Goal: Transaction & Acquisition: Purchase product/service

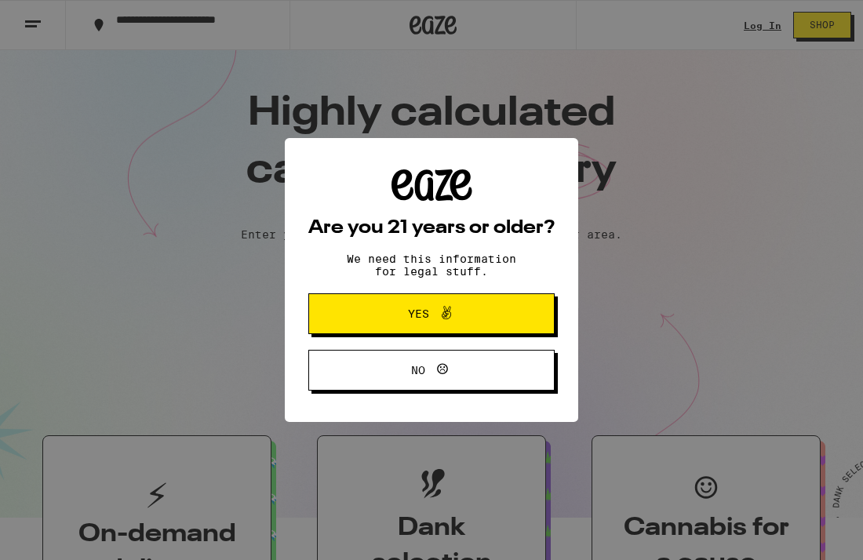
click at [775, 26] on div "Are you 21 years or older? We need this information for legal stuff. Yes No" at bounding box center [431, 280] width 863 height 560
click at [401, 303] on button "Yes" at bounding box center [431, 314] width 246 height 41
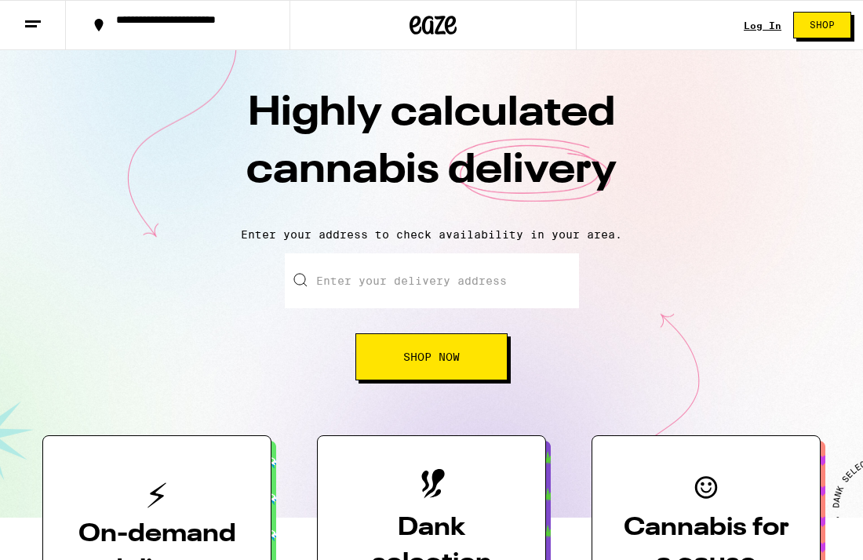
click at [756, 30] on link "Log In" at bounding box center [763, 25] width 38 height 10
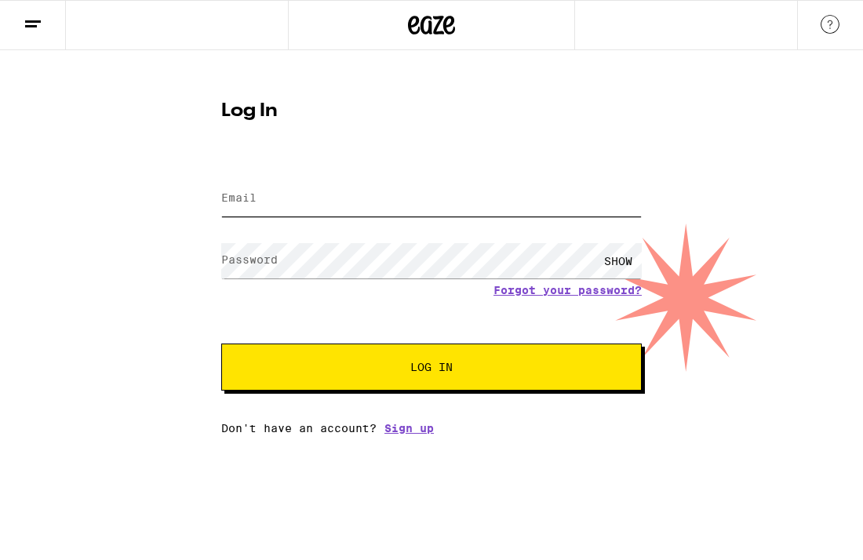
click at [243, 183] on input "Email" at bounding box center [431, 198] width 421 height 35
type input "[EMAIL_ADDRESS][DOMAIN_NAME]"
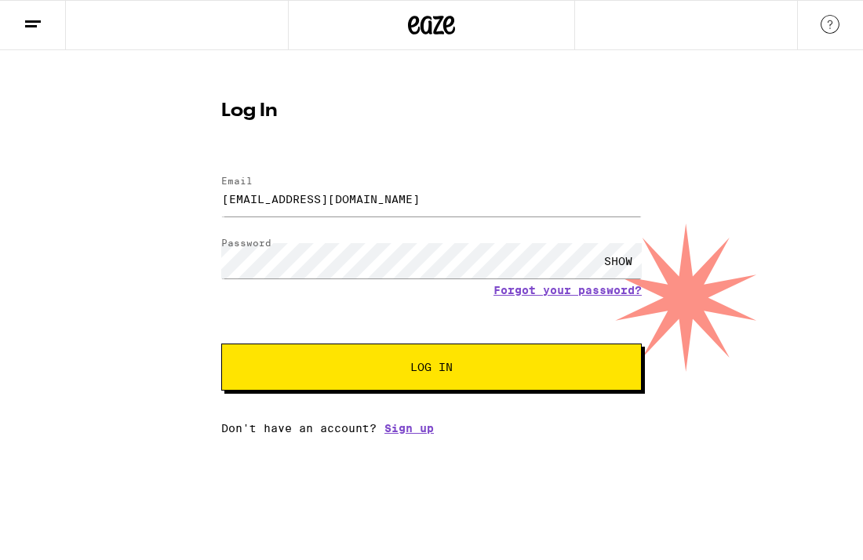
click at [333, 372] on span "Log In" at bounding box center [432, 367] width 294 height 11
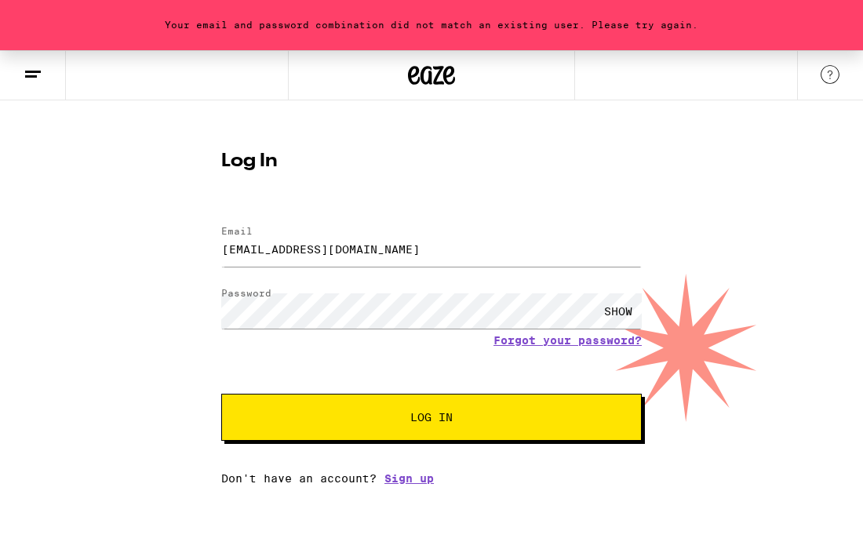
click at [619, 310] on div "SHOW" at bounding box center [618, 311] width 47 height 35
click at [566, 343] on link "Forgot your password?" at bounding box center [568, 340] width 148 height 13
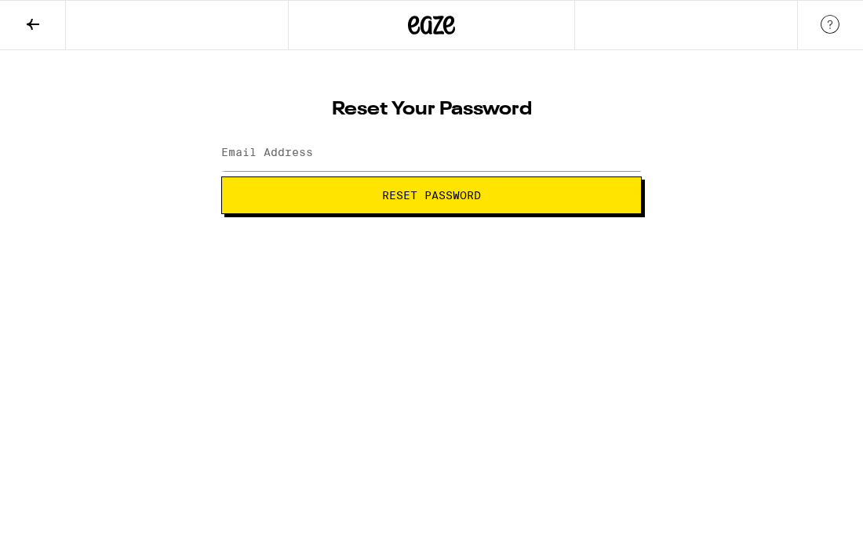
click at [283, 158] on label "Email Address" at bounding box center [267, 152] width 92 height 13
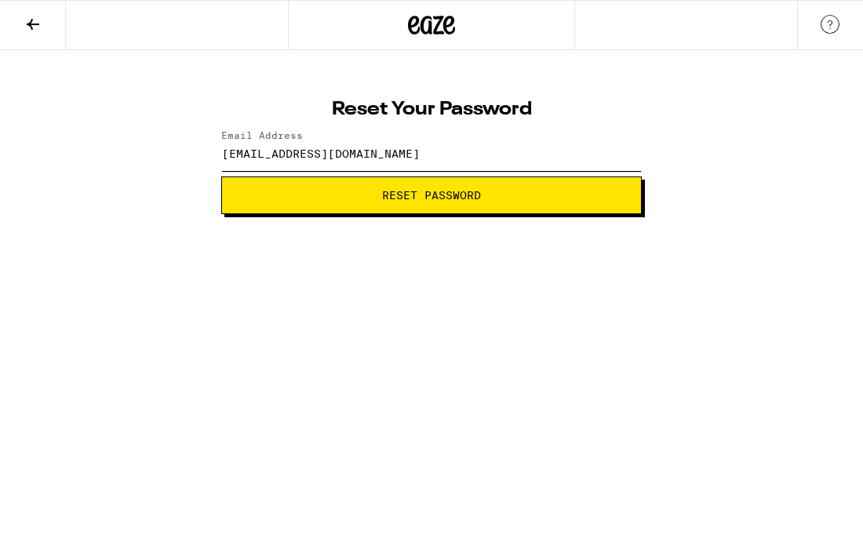
type input "[EMAIL_ADDRESS][DOMAIN_NAME]"
click at [330, 193] on span "Reset Password" at bounding box center [432, 195] width 394 height 11
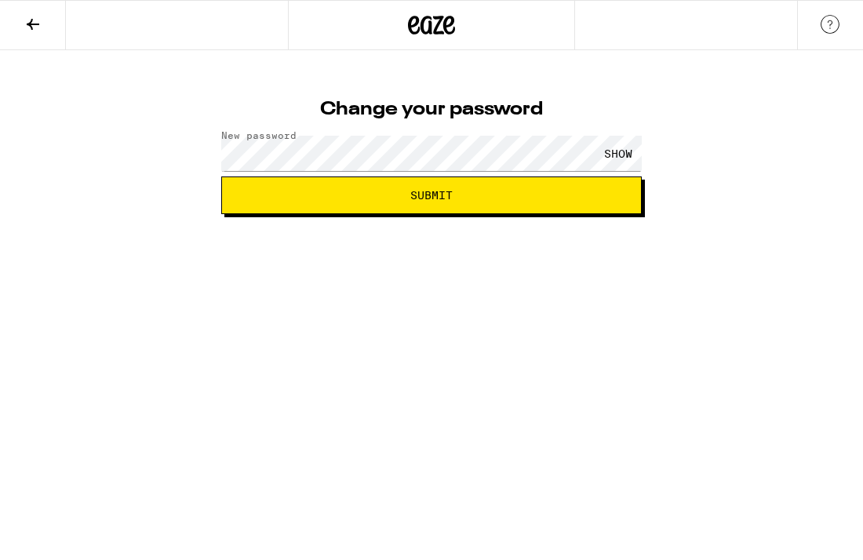
click at [609, 150] on div "SHOW" at bounding box center [618, 153] width 47 height 35
click at [491, 202] on button "Submit" at bounding box center [431, 196] width 421 height 38
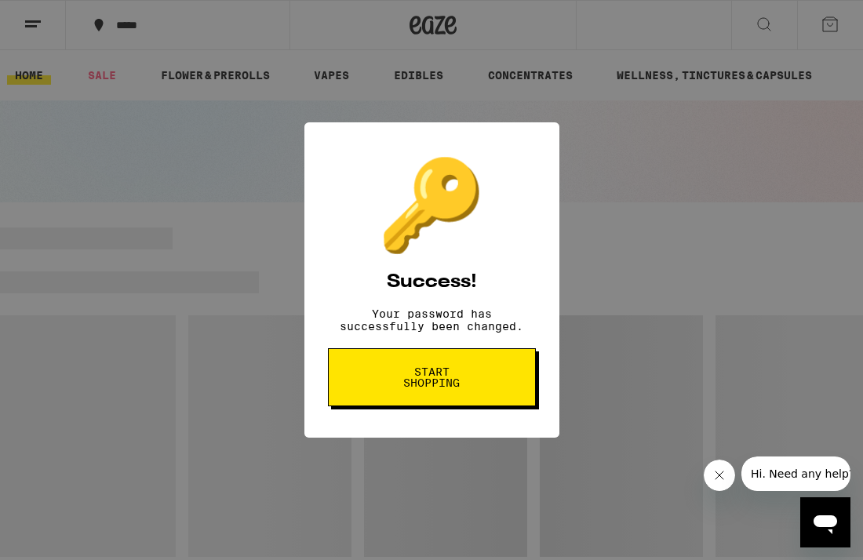
click at [432, 375] on span "Start shopping" at bounding box center [432, 378] width 81 height 22
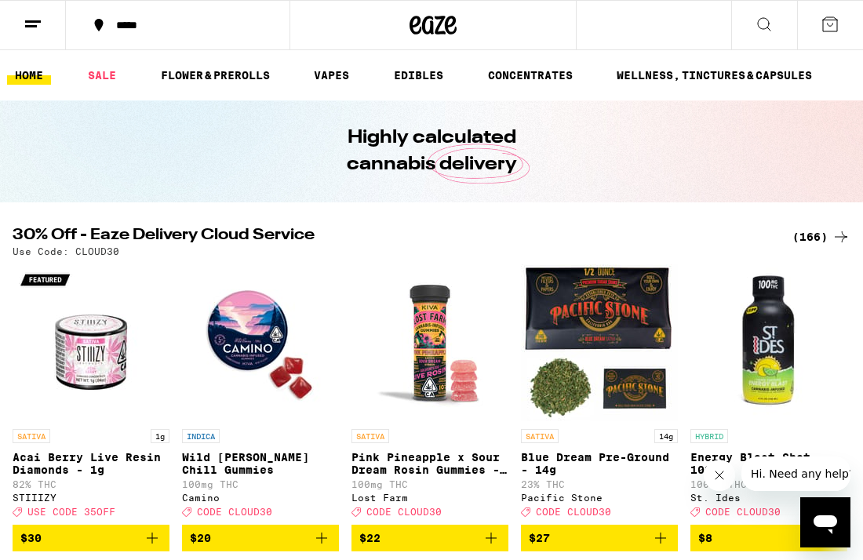
click at [832, 24] on icon at bounding box center [830, 24] width 14 height 14
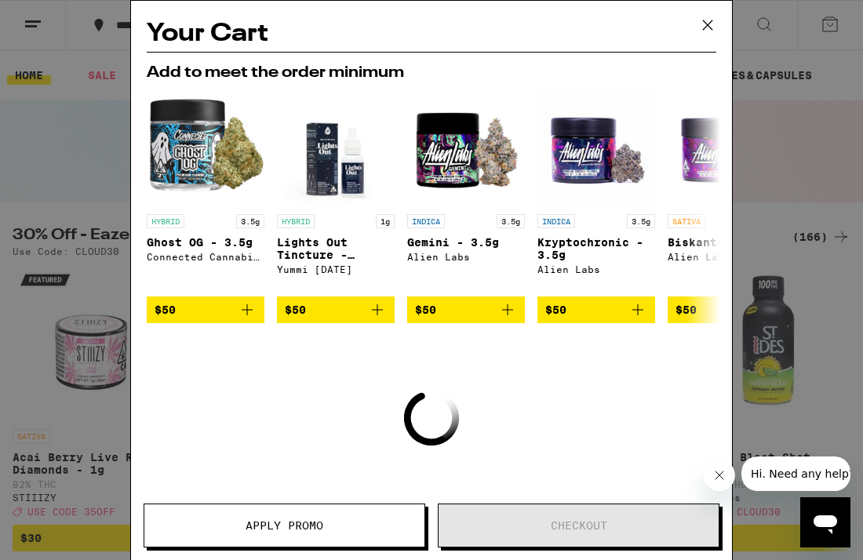
click at [706, 24] on icon at bounding box center [708, 25] width 24 height 24
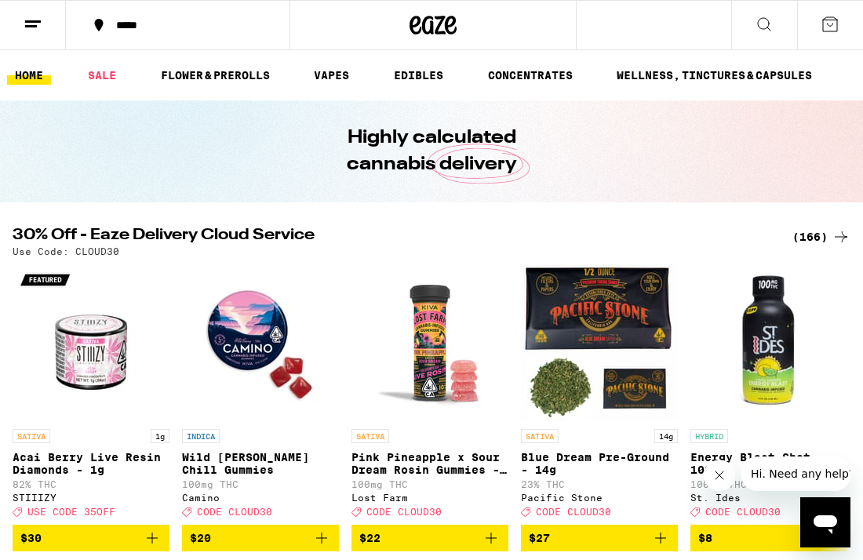
click at [830, 24] on icon at bounding box center [830, 24] width 19 height 19
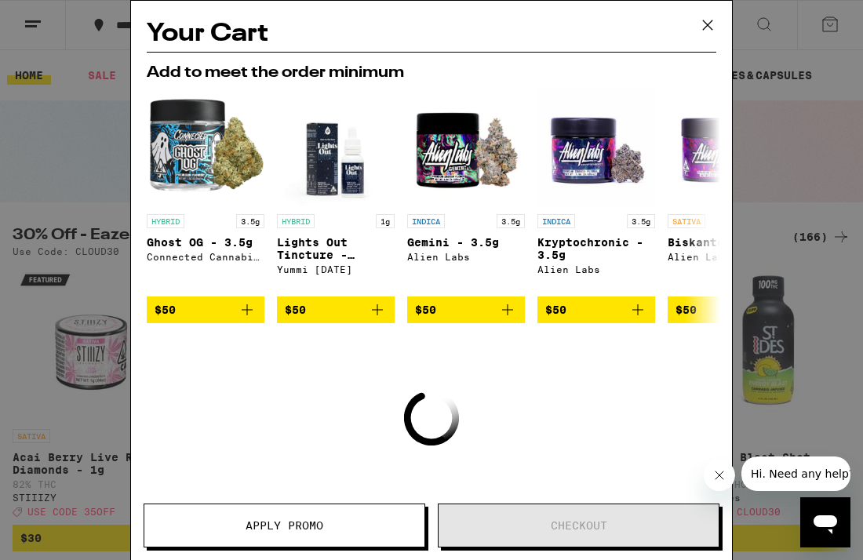
click at [708, 29] on icon at bounding box center [708, 25] width 24 height 24
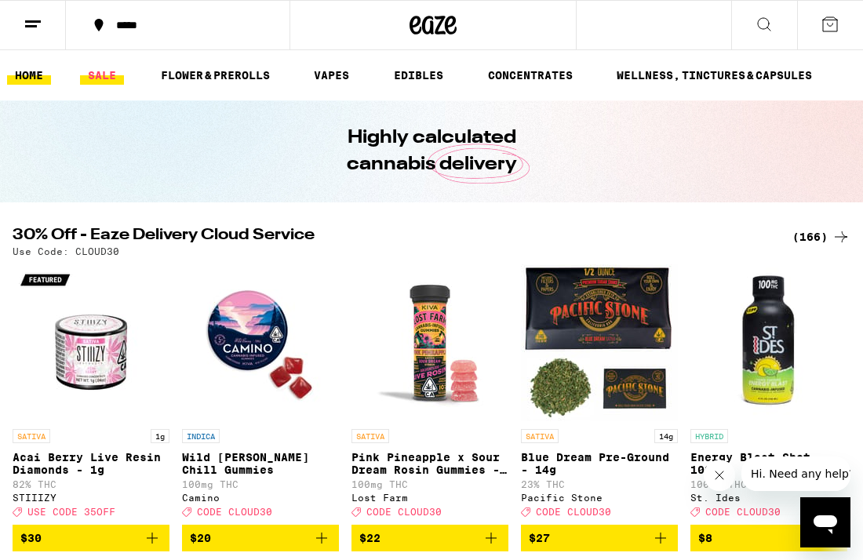
click at [105, 78] on link "SALE" at bounding box center [102, 75] width 44 height 19
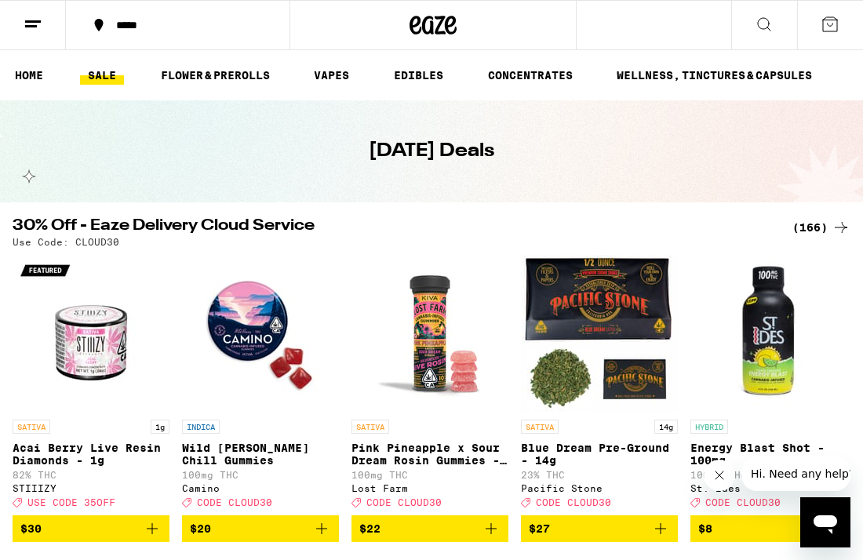
click at [832, 30] on icon at bounding box center [830, 24] width 19 height 19
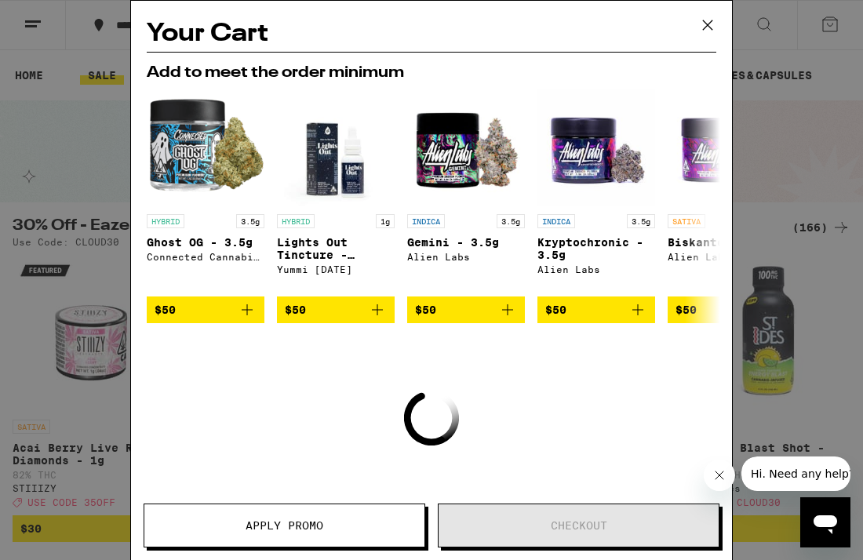
click at [720, 24] on button at bounding box center [708, 26] width 49 height 50
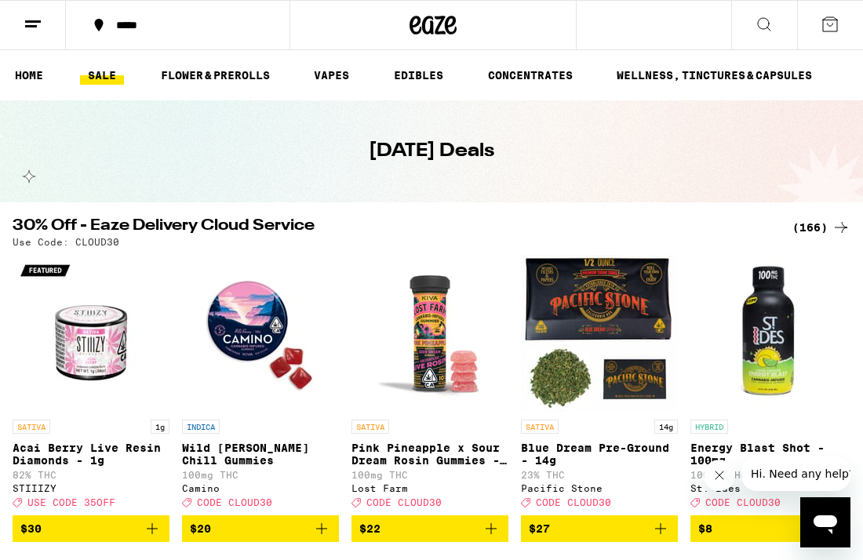
click at [827, 24] on icon at bounding box center [830, 24] width 19 height 19
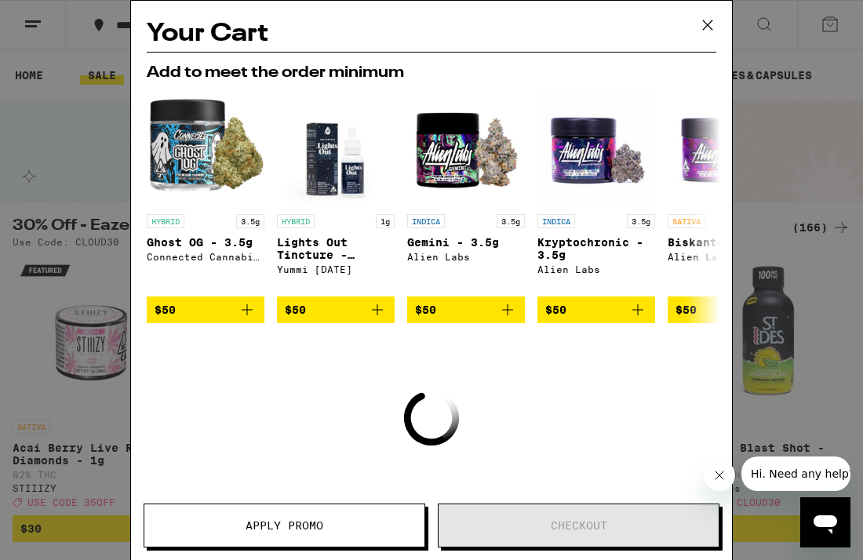
click at [704, 29] on icon at bounding box center [708, 25] width 24 height 24
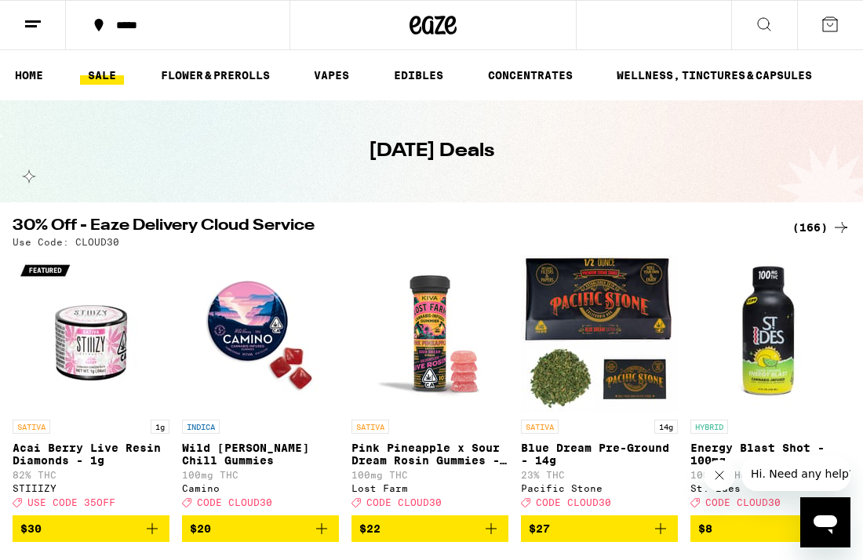
click at [824, 228] on div "(166)" at bounding box center [822, 227] width 58 height 19
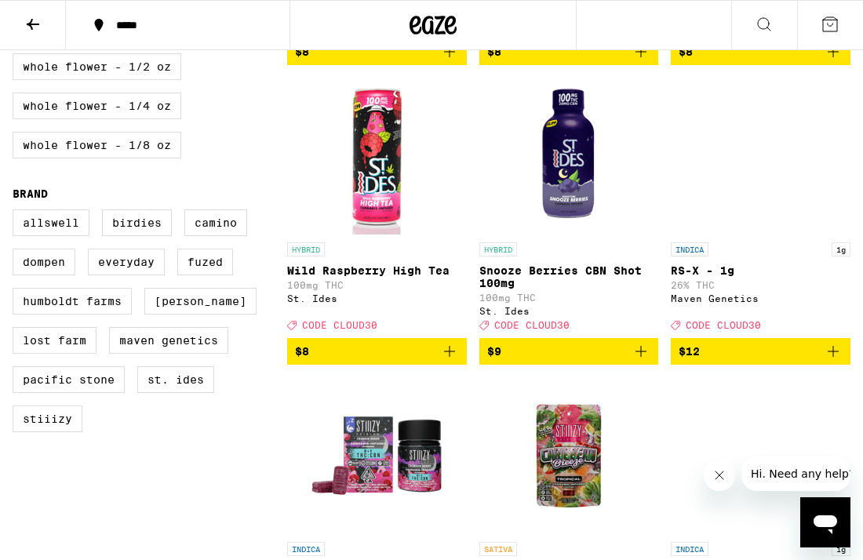
scroll to position [1069, 0]
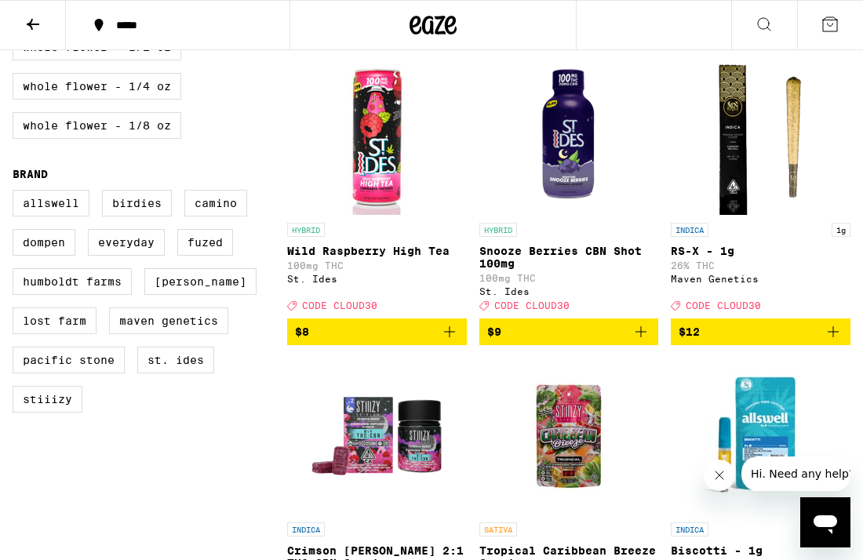
click at [704, 341] on span "$12" at bounding box center [761, 332] width 164 height 19
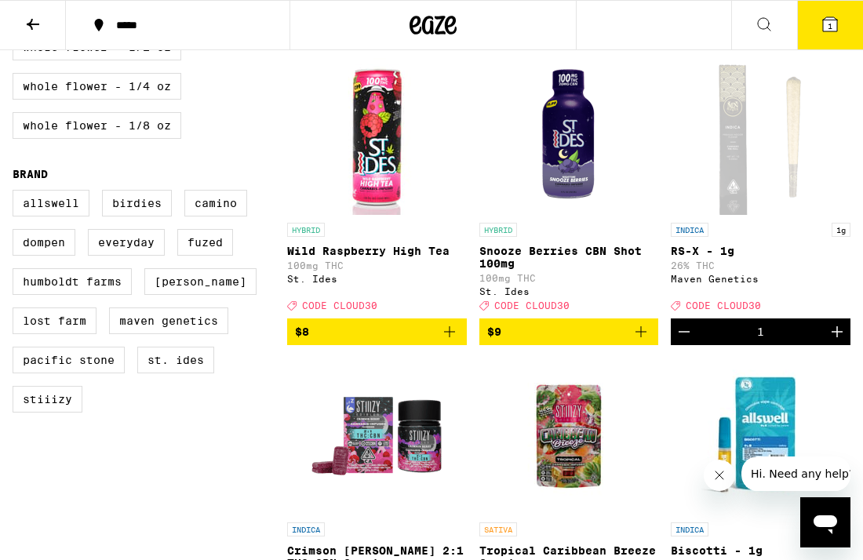
scroll to position [1119, 0]
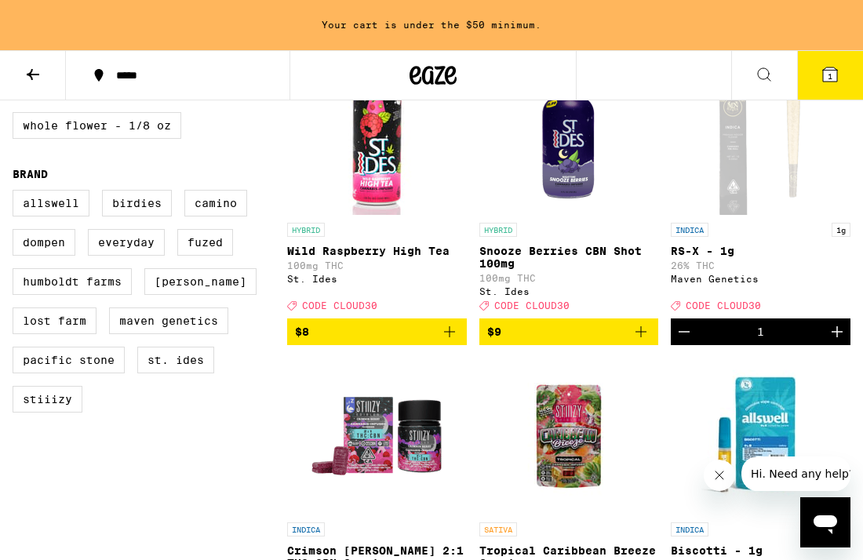
click at [839, 341] on icon "Increment" at bounding box center [837, 332] width 19 height 19
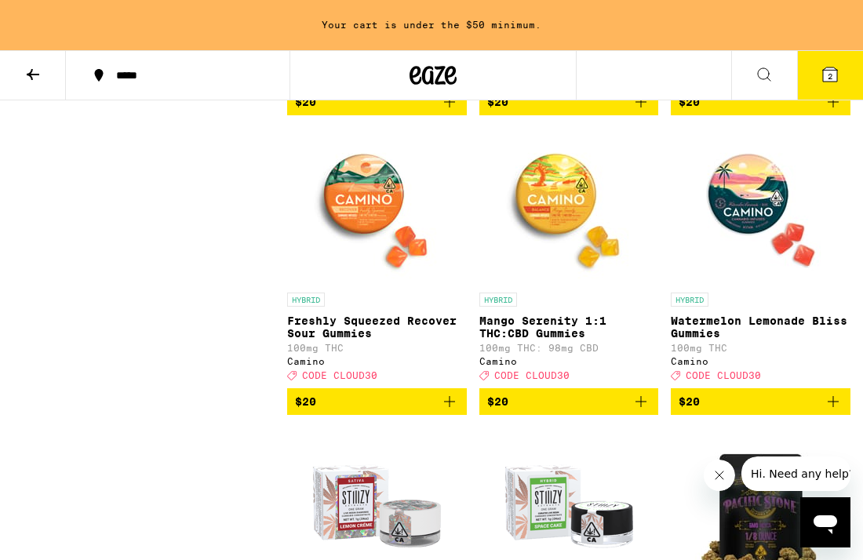
scroll to position [3443, 0]
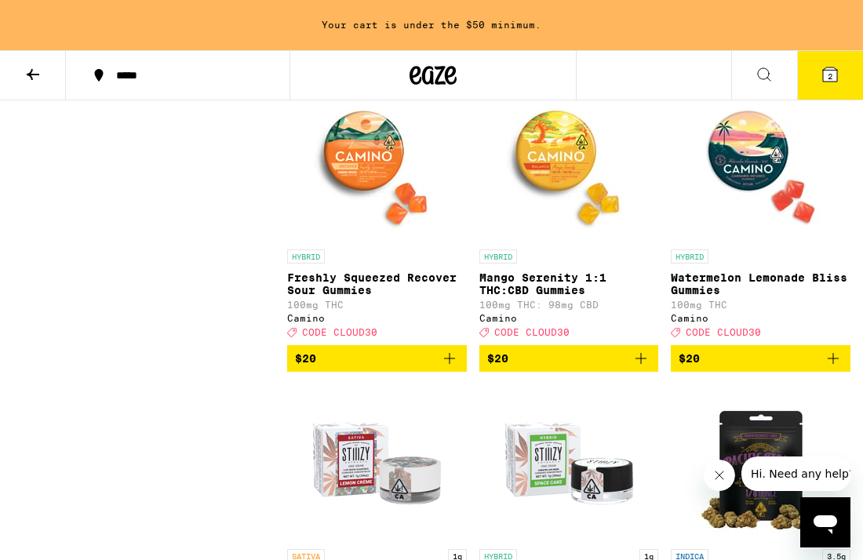
click at [572, 368] on span "$20" at bounding box center [569, 358] width 164 height 19
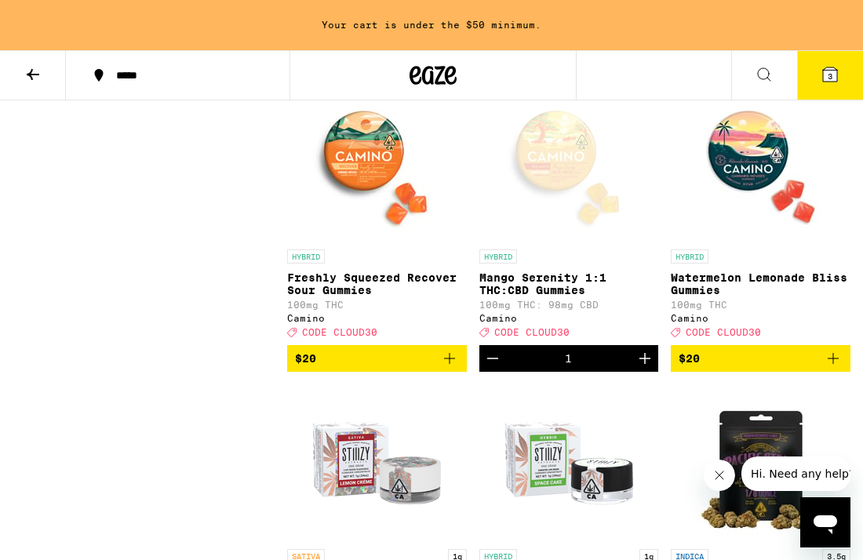
click at [433, 368] on span "$20" at bounding box center [377, 358] width 164 height 19
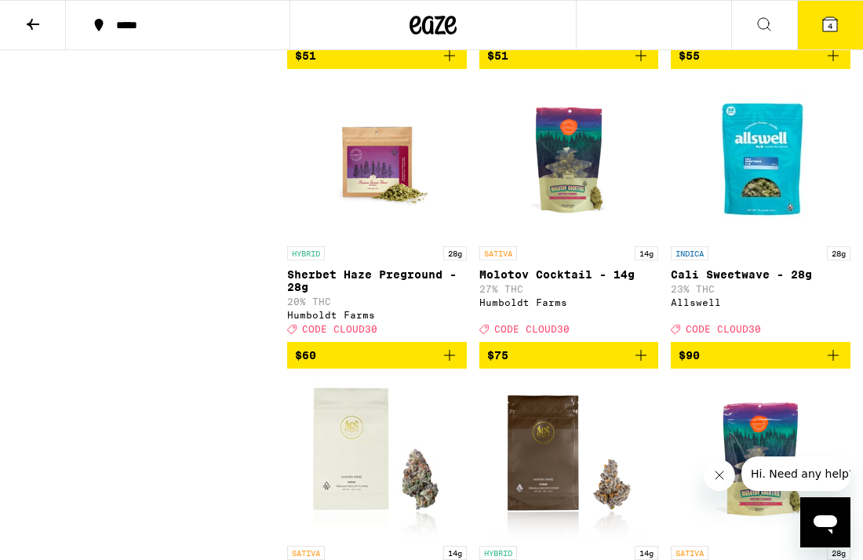
scroll to position [15911, 0]
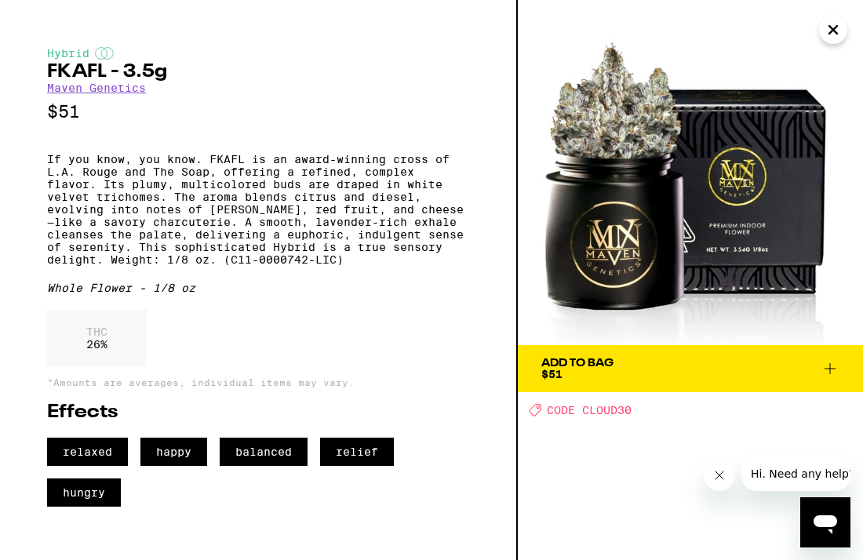
click at [706, 374] on span "Add To Bag $51" at bounding box center [691, 369] width 298 height 22
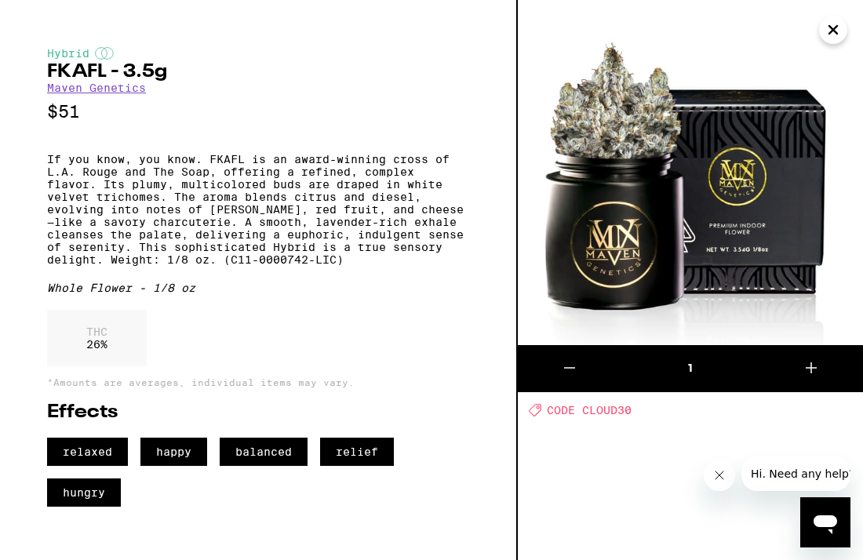
click at [841, 26] on icon "Close" at bounding box center [833, 30] width 19 height 24
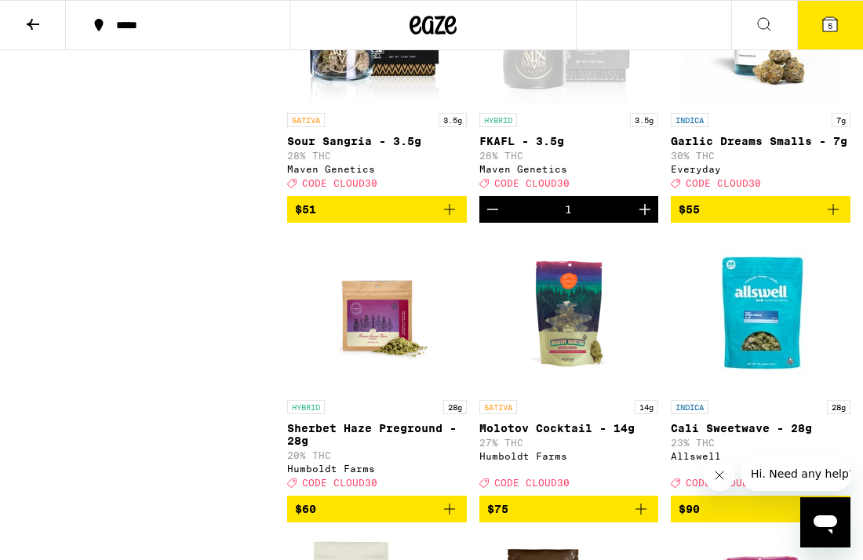
scroll to position [15723, 0]
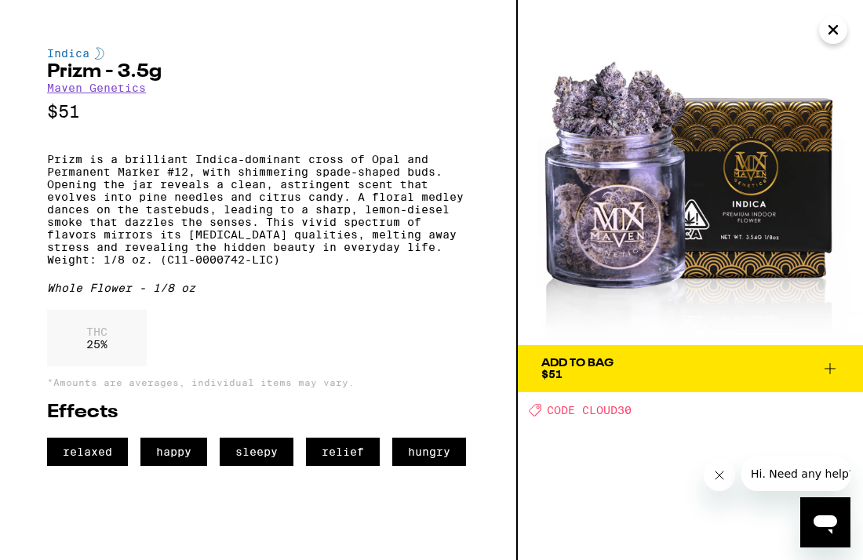
click at [657, 363] on span "Add To Bag $51" at bounding box center [691, 369] width 298 height 22
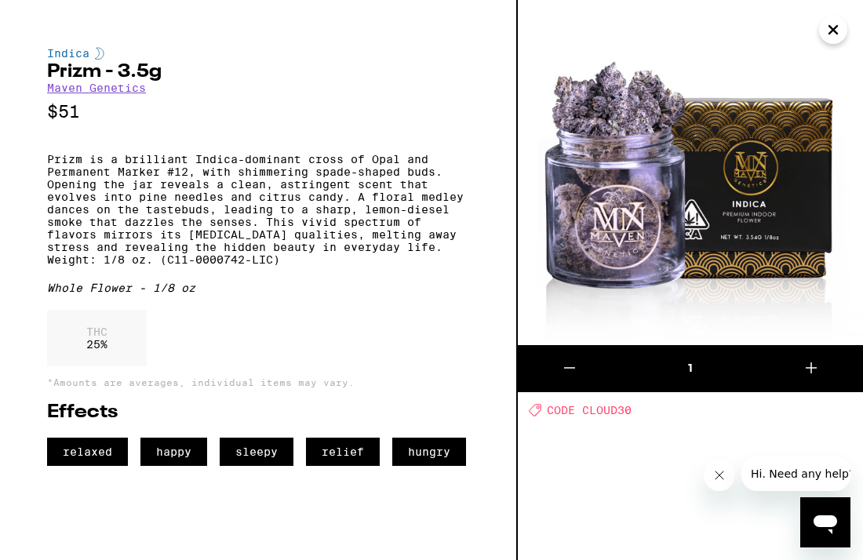
click at [834, 36] on icon "Close" at bounding box center [833, 30] width 19 height 24
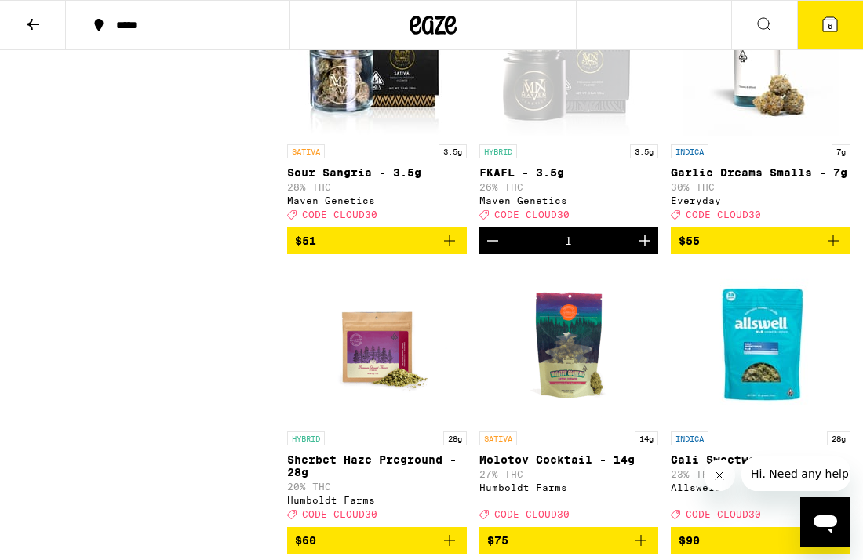
click at [830, 24] on span "6" at bounding box center [830, 25] width 5 height 9
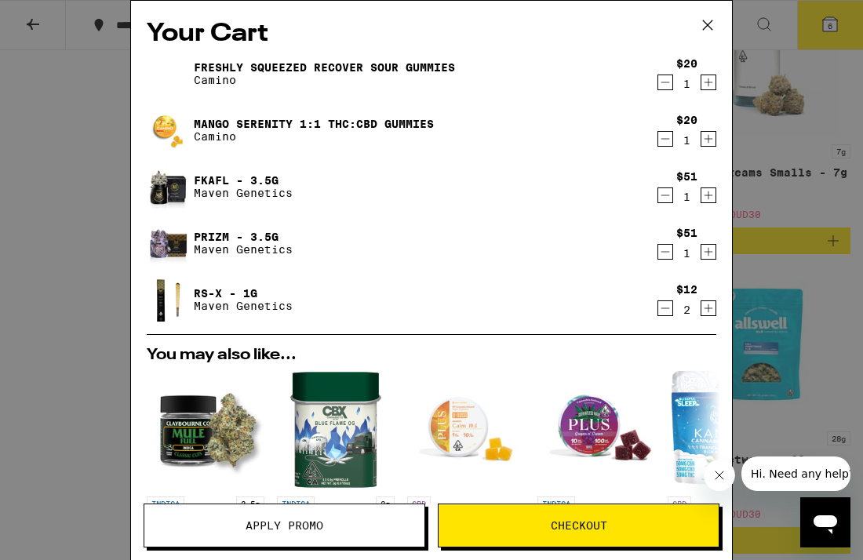
click at [707, 136] on icon "Increment" at bounding box center [709, 139] width 14 height 19
click at [710, 24] on icon at bounding box center [708, 25] width 24 height 24
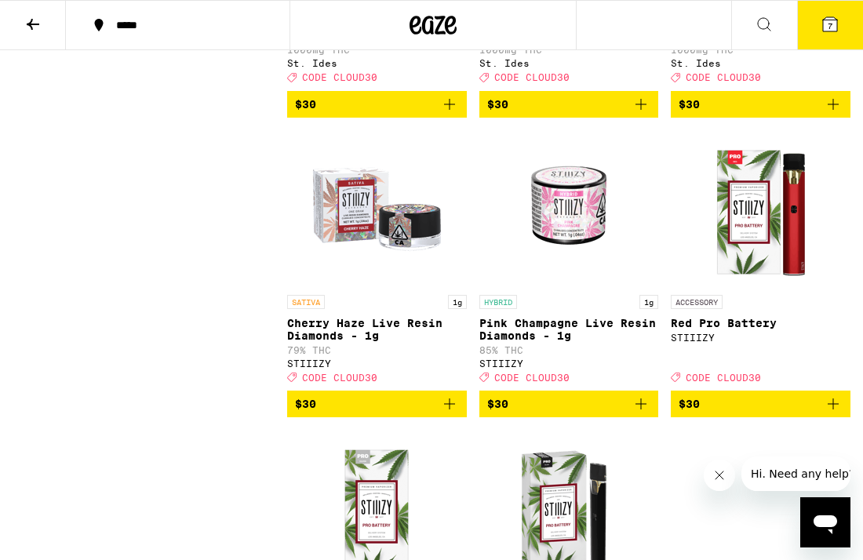
scroll to position [9625, 0]
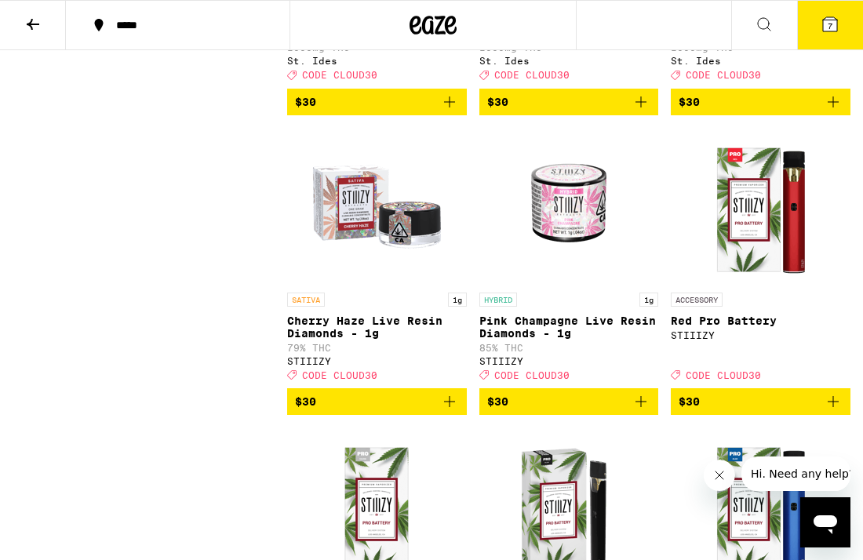
click at [539, 111] on span "$30" at bounding box center [569, 102] width 164 height 19
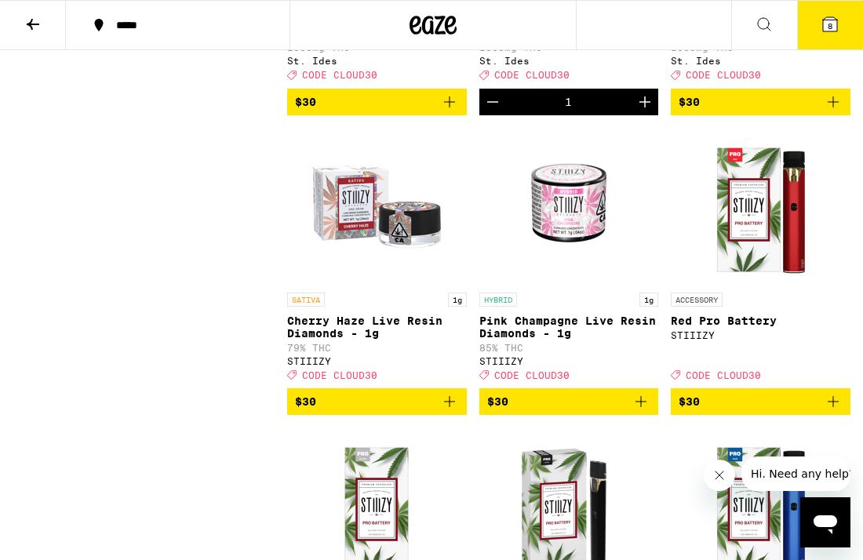
click at [825, 25] on icon at bounding box center [830, 24] width 14 height 14
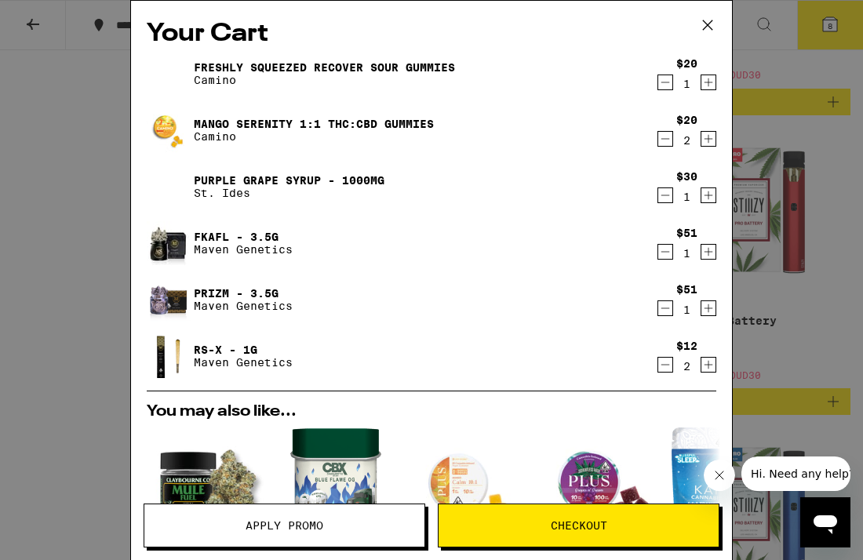
click at [290, 524] on span "Apply Promo" at bounding box center [285, 525] width 78 height 11
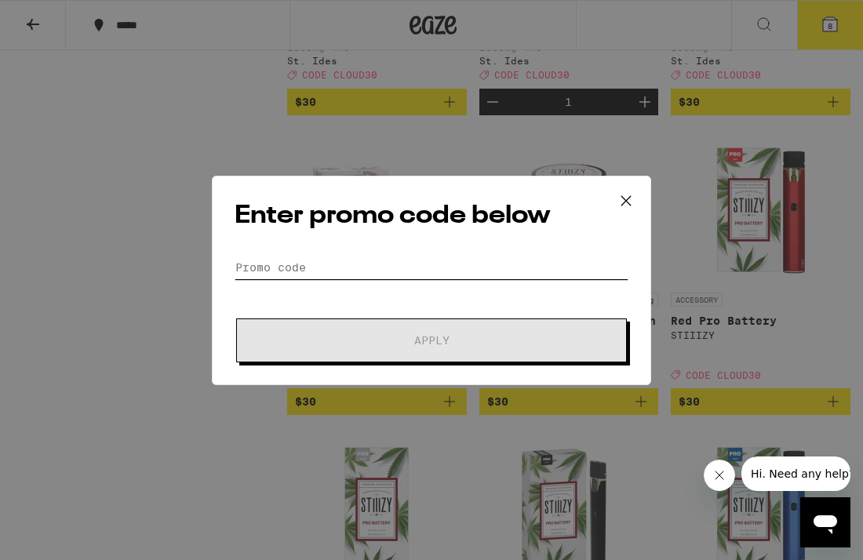
click at [334, 270] on input "Promo Code" at bounding box center [432, 268] width 394 height 24
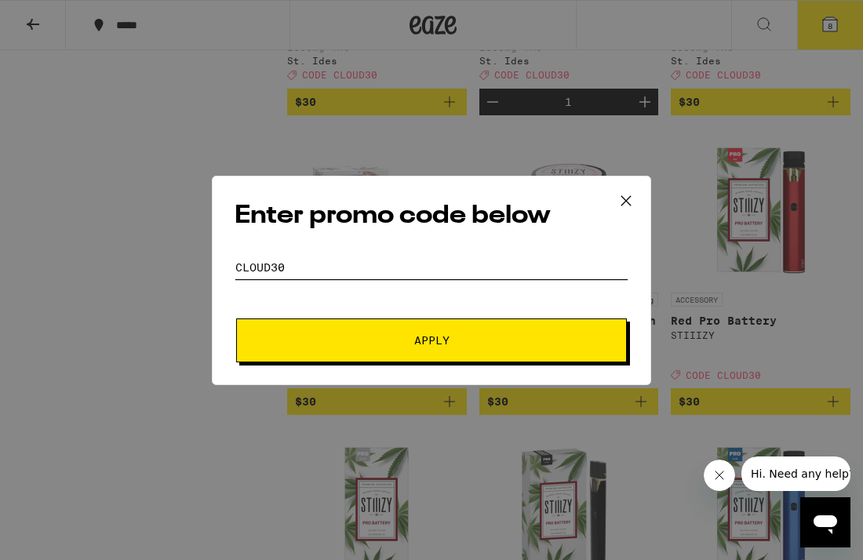
type input "cloud30"
click at [354, 335] on span "Apply" at bounding box center [431, 340] width 283 height 11
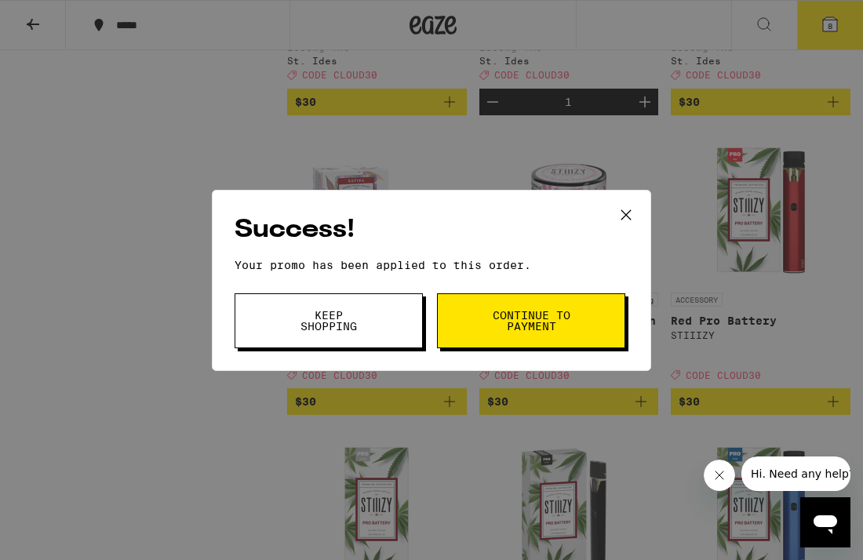
click at [462, 314] on button "Continue to payment" at bounding box center [531, 321] width 188 height 55
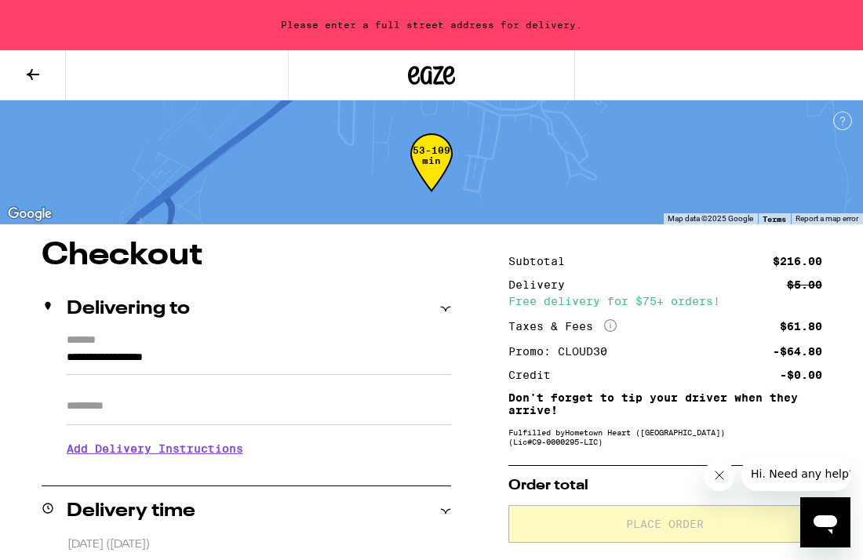
click at [211, 351] on input "**********" at bounding box center [259, 361] width 385 height 27
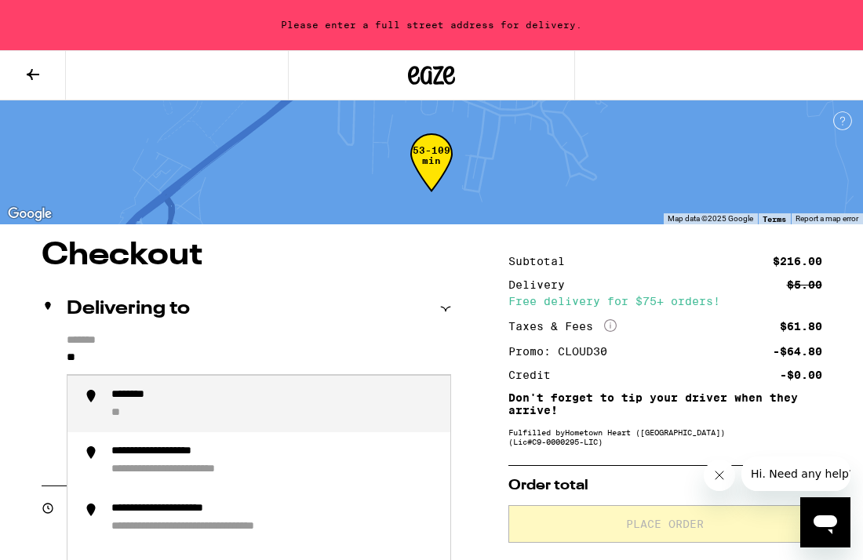
type input "*"
click at [202, 398] on div "**********" at bounding box center [164, 396] width 107 height 14
type input "**********"
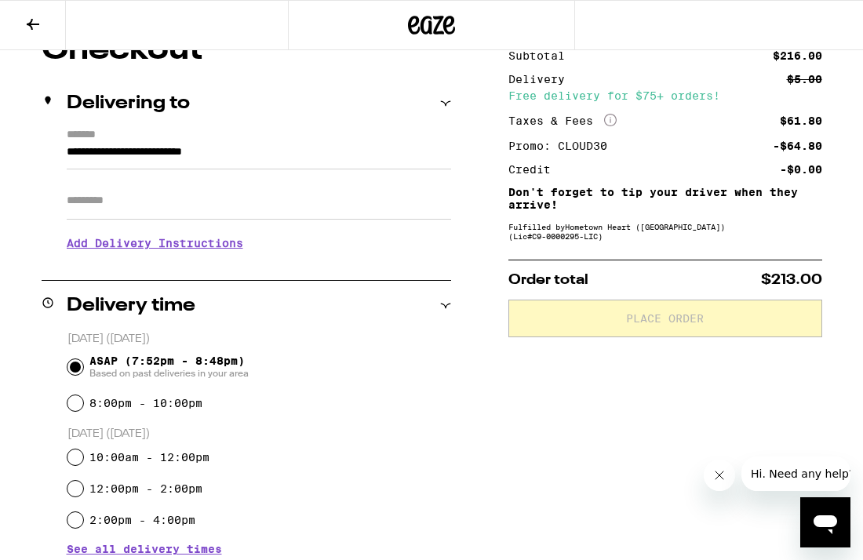
scroll to position [166, 0]
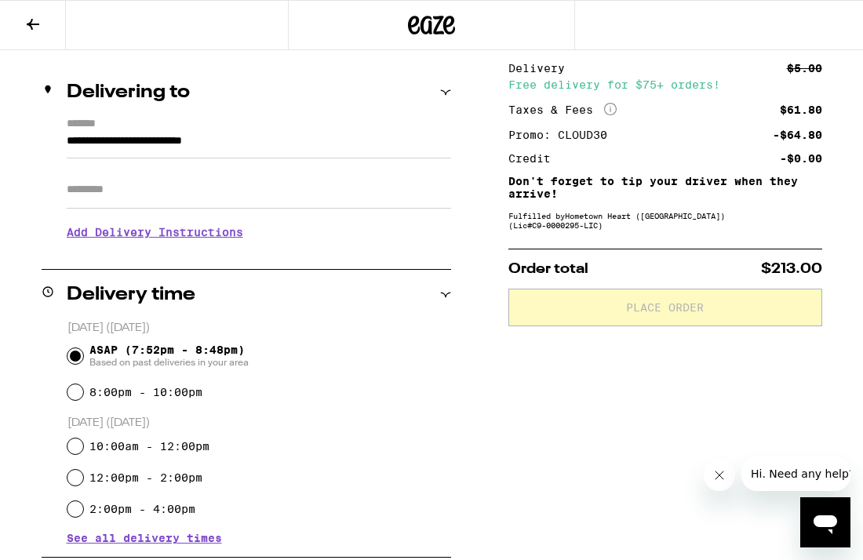
click at [202, 232] on h3 "Add Delivery Instructions" at bounding box center [259, 232] width 385 height 36
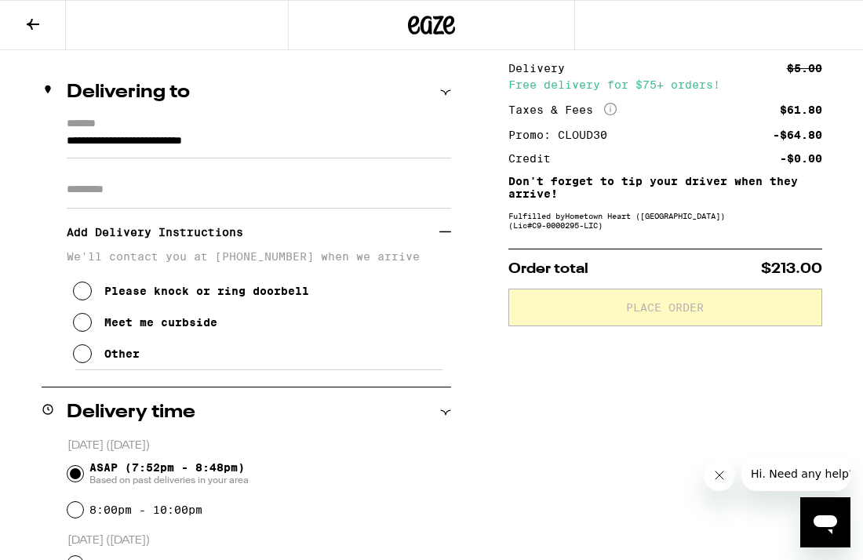
click at [80, 300] on icon at bounding box center [82, 291] width 19 height 19
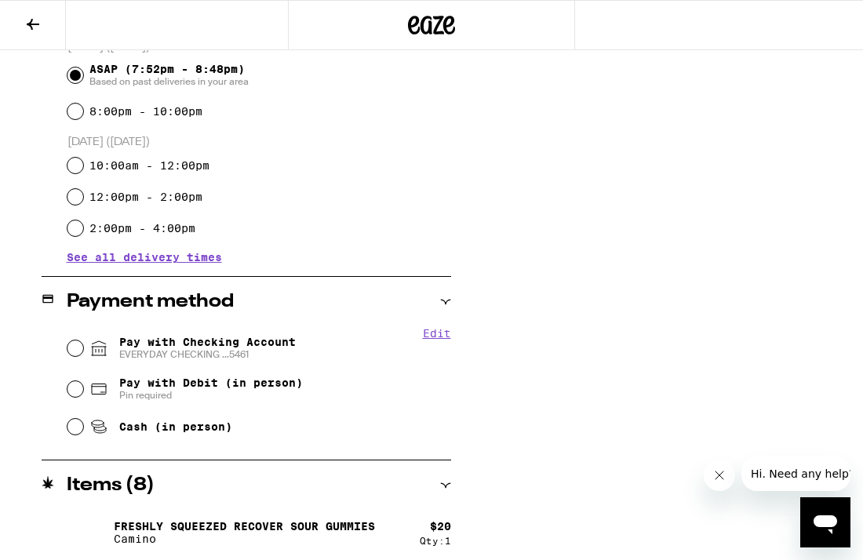
scroll to position [567, 0]
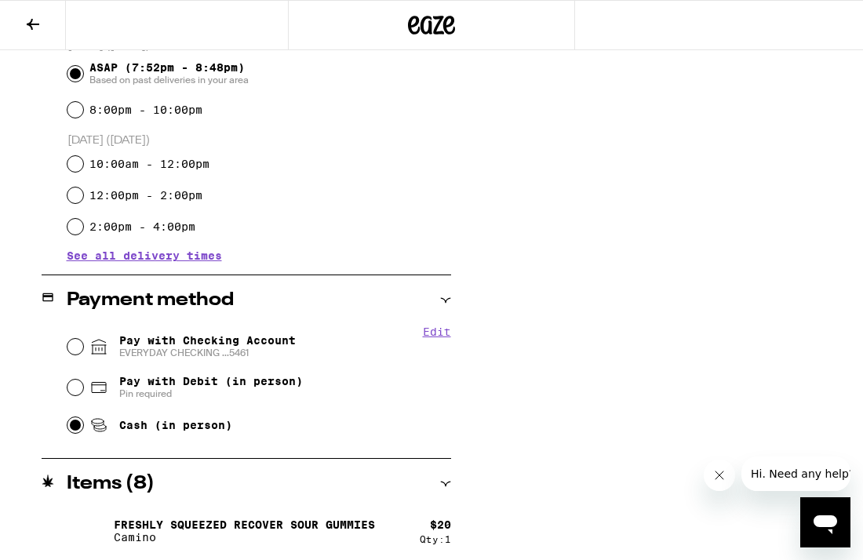
click at [75, 426] on input "Cash (in person)" at bounding box center [76, 426] width 16 height 16
radio input "true"
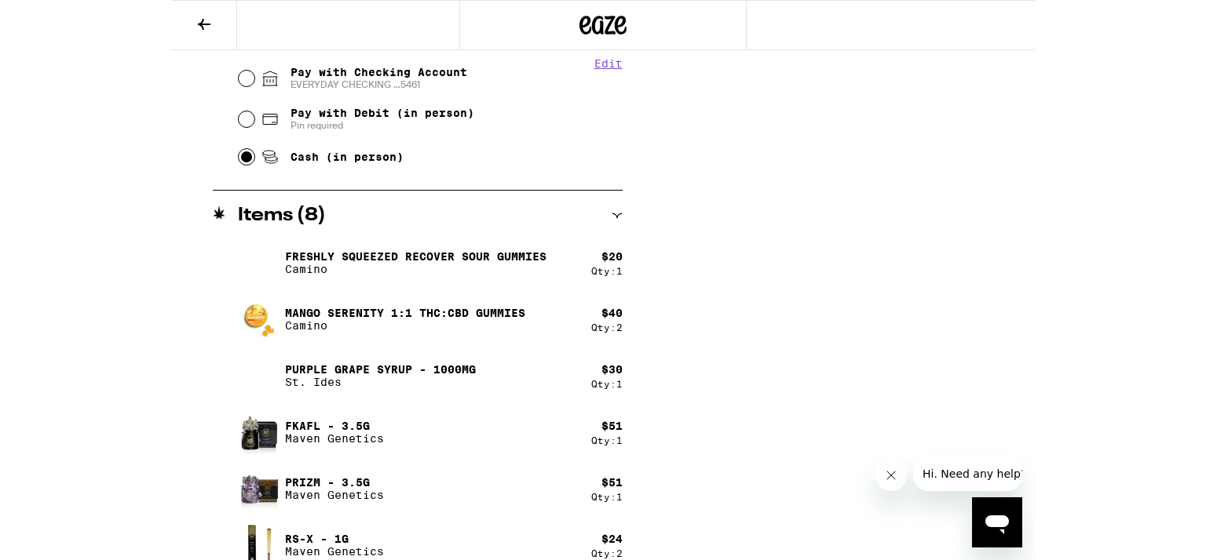
scroll to position [855, 0]
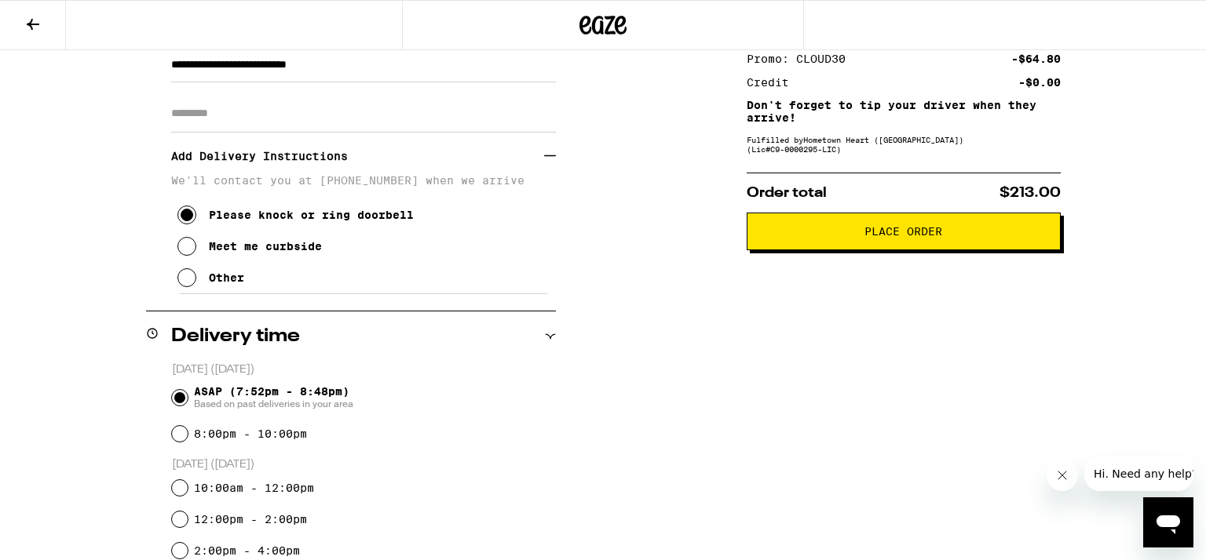
scroll to position [239, 0]
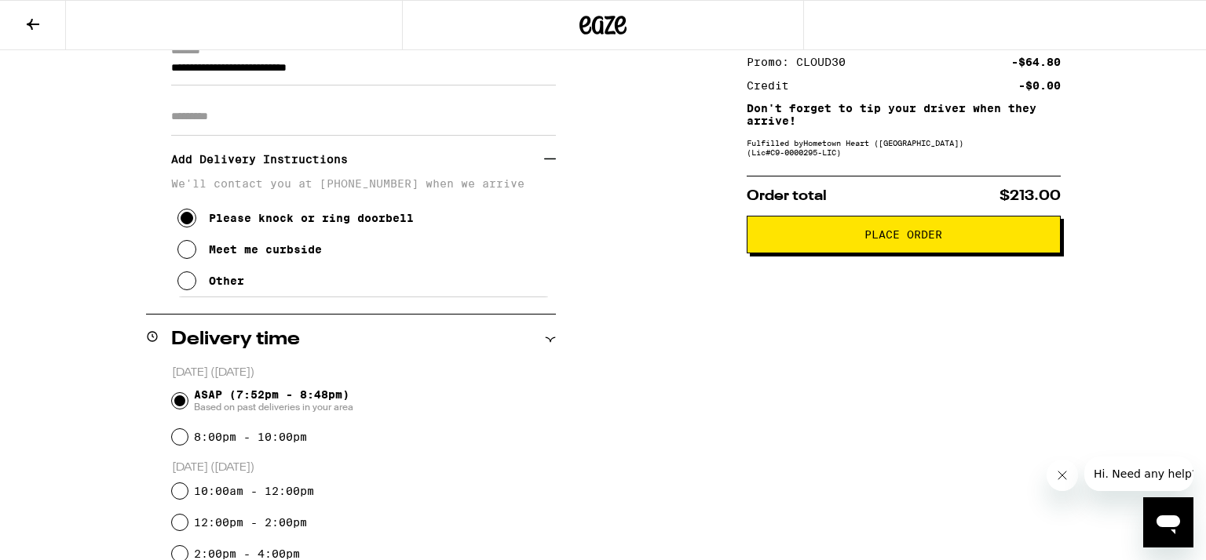
click at [863, 234] on span "Place Order" at bounding box center [903, 234] width 287 height 11
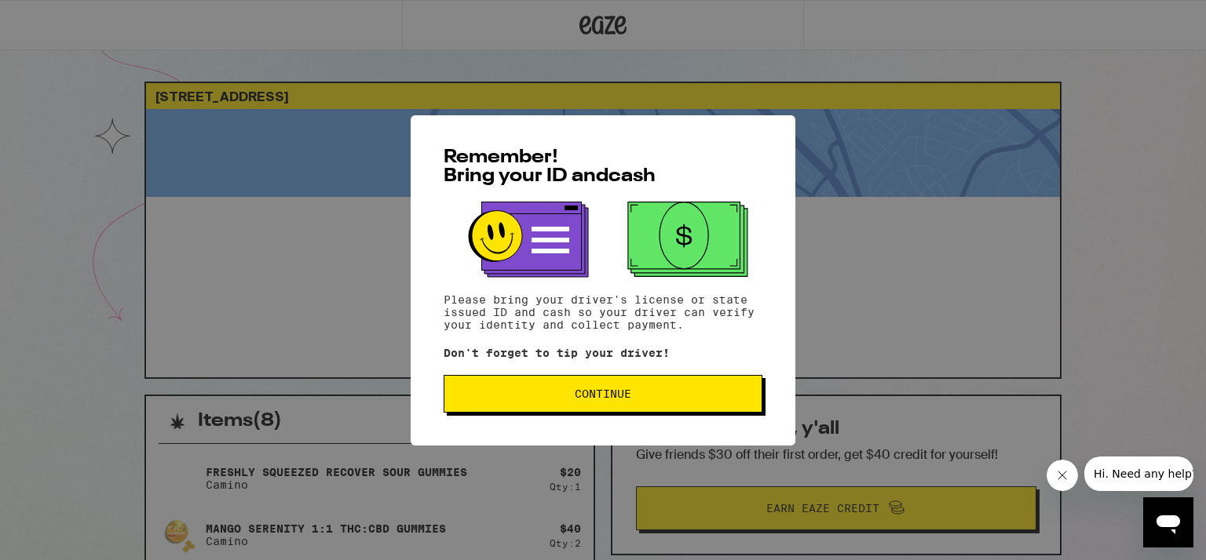
click at [613, 400] on span "Continue" at bounding box center [603, 394] width 57 height 11
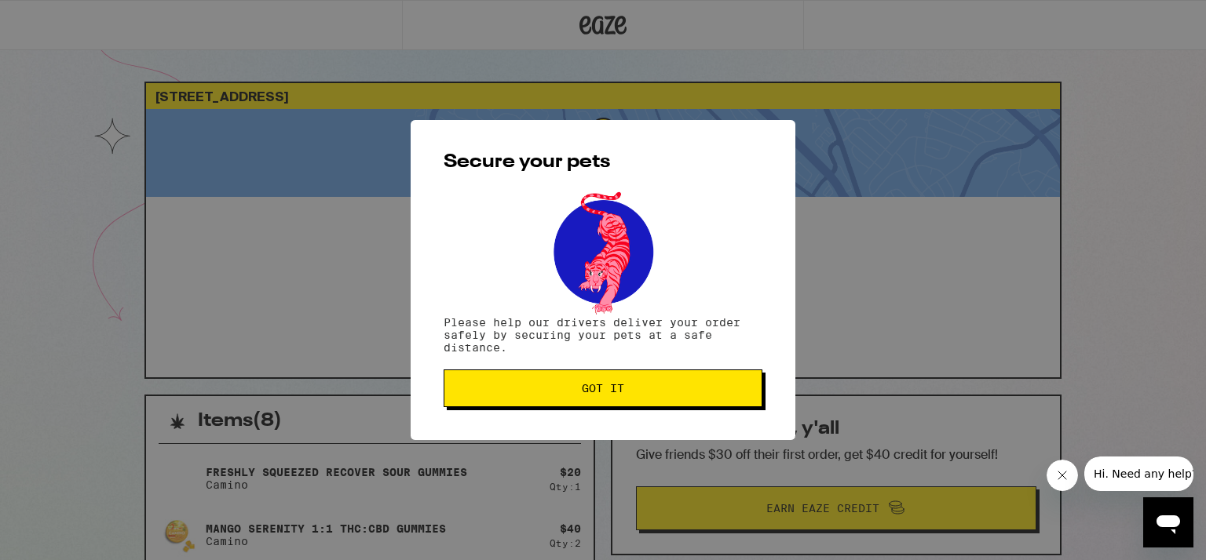
click at [613, 401] on button "Got it" at bounding box center [602, 389] width 319 height 38
